Goal: Information Seeking & Learning: Learn about a topic

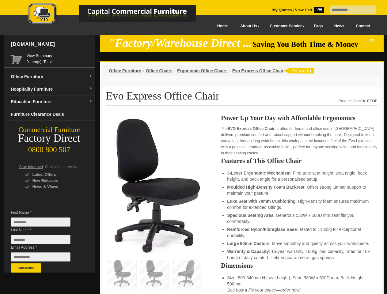
click at [349, 10] on input "text" at bounding box center [353, 10] width 46 height 8
click at [45, 241] on input "Last Name *" at bounding box center [40, 239] width 59 height 9
click at [26, 268] on button "Subscribe" at bounding box center [26, 268] width 30 height 9
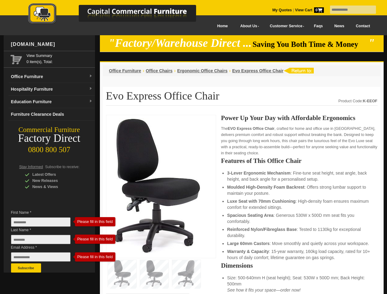
click at [242, 205] on li "Luxe Seat with 70mm Cushioning : High-density foam ensures maximum comfort for …" at bounding box center [299, 204] width 144 height 12
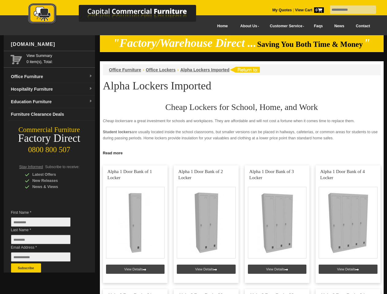
click at [349, 10] on input "text" at bounding box center [353, 10] width 46 height 8
click at [45, 241] on input "Last Name *" at bounding box center [40, 239] width 59 height 9
click at [26, 268] on button "Subscribe" at bounding box center [26, 268] width 30 height 9
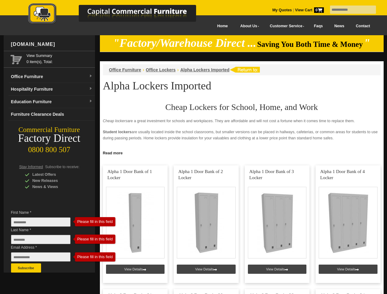
click at [242, 153] on link "Read more" at bounding box center [242, 153] width 284 height 8
